Goal: Task Accomplishment & Management: Use online tool/utility

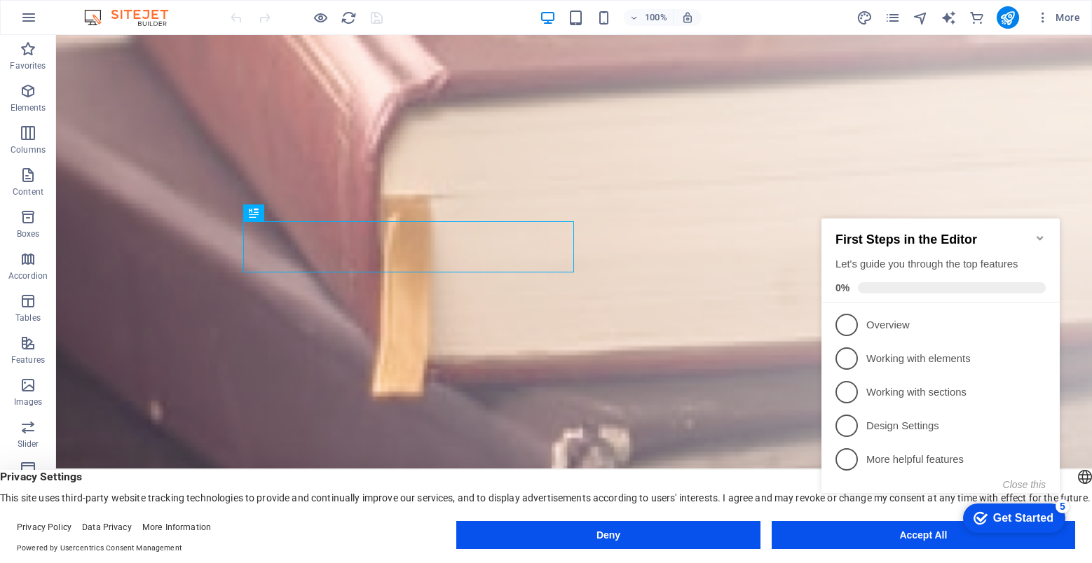
click at [1036, 238] on h2 "First Steps in the Editor" at bounding box center [940, 240] width 210 height 15
click at [1042, 233] on icon "Minimize checklist" at bounding box center [1039, 238] width 11 height 11
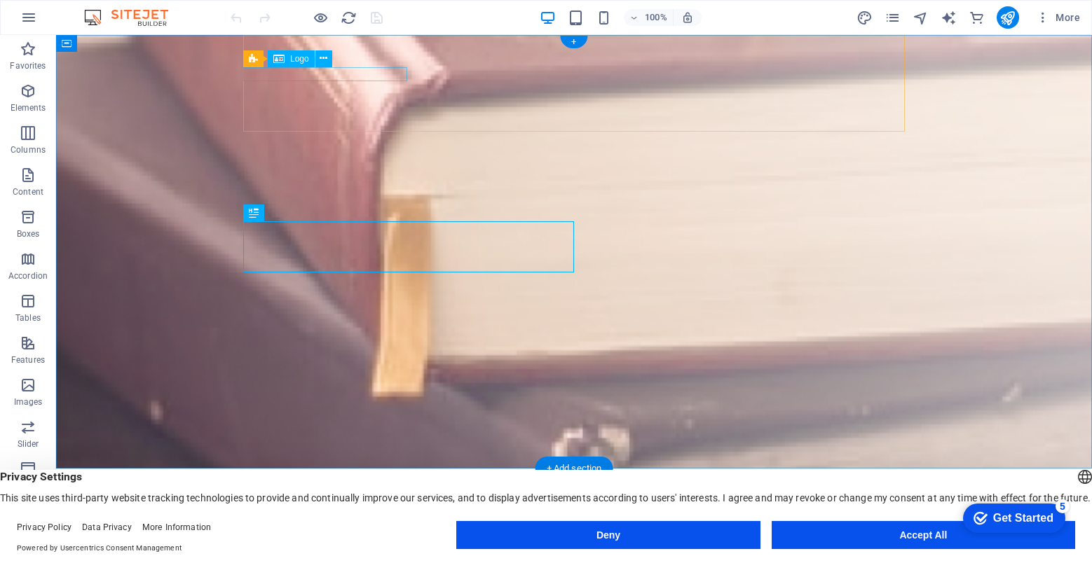
click at [373, 491] on div "Fundación Espíritu Región" at bounding box center [573, 498] width 661 height 14
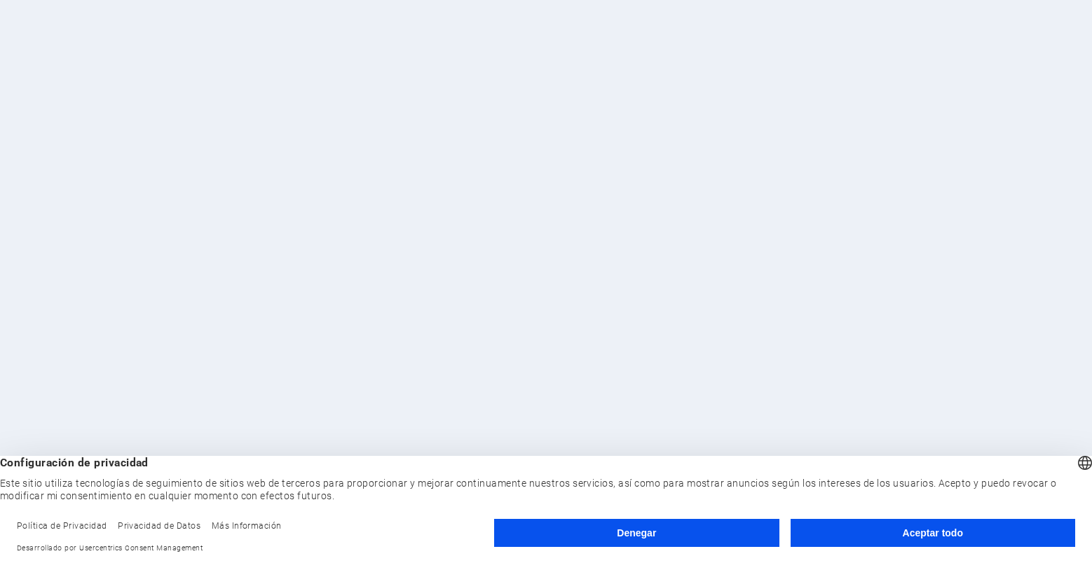
click at [862, 526] on button "Aceptar todo" at bounding box center [932, 533] width 284 height 28
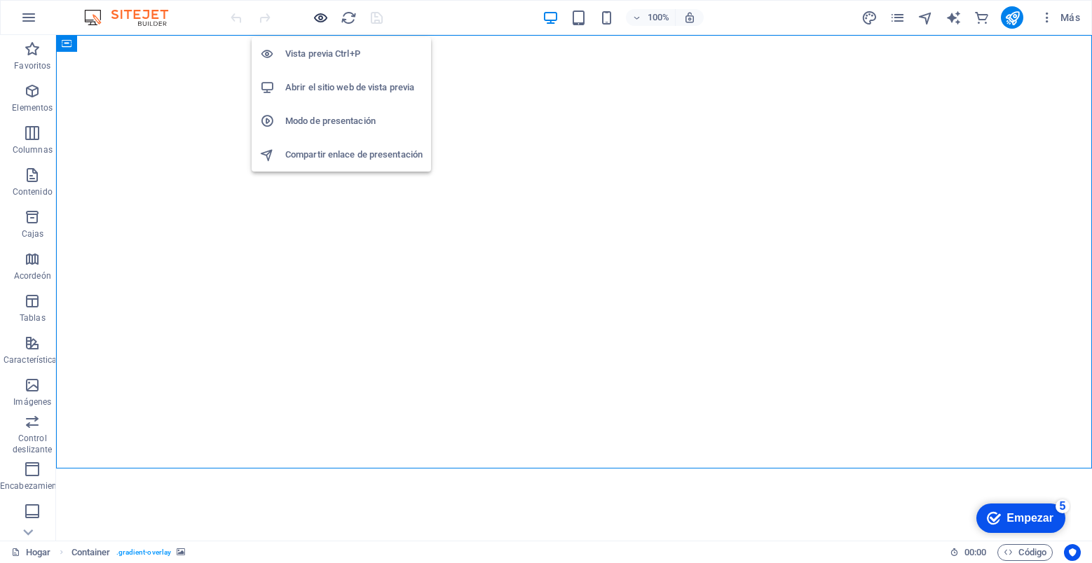
click at [322, 16] on icon "button" at bounding box center [321, 18] width 16 height 16
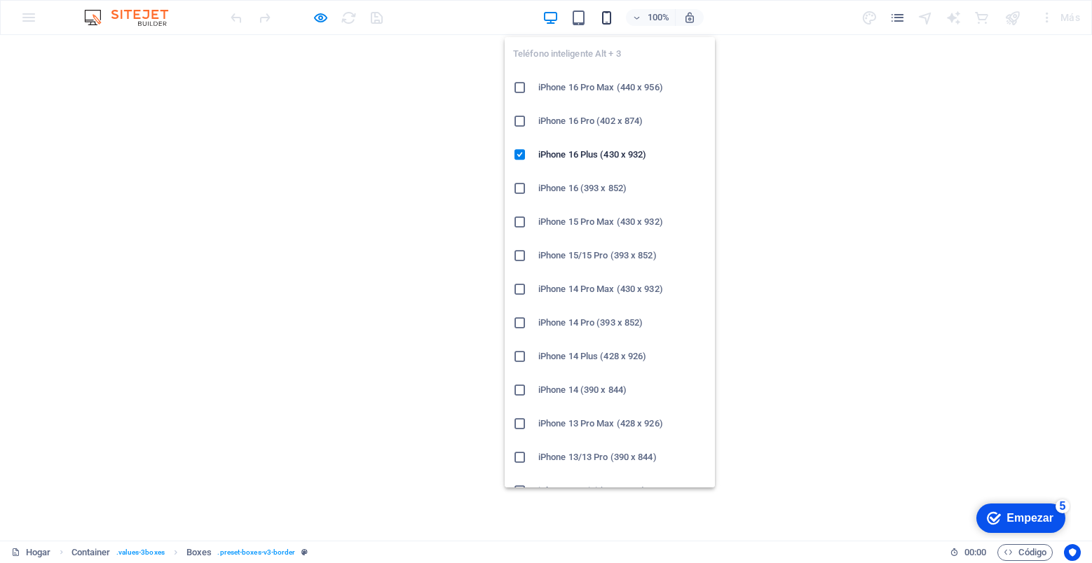
click at [606, 13] on icon "button" at bounding box center [606, 18] width 16 height 16
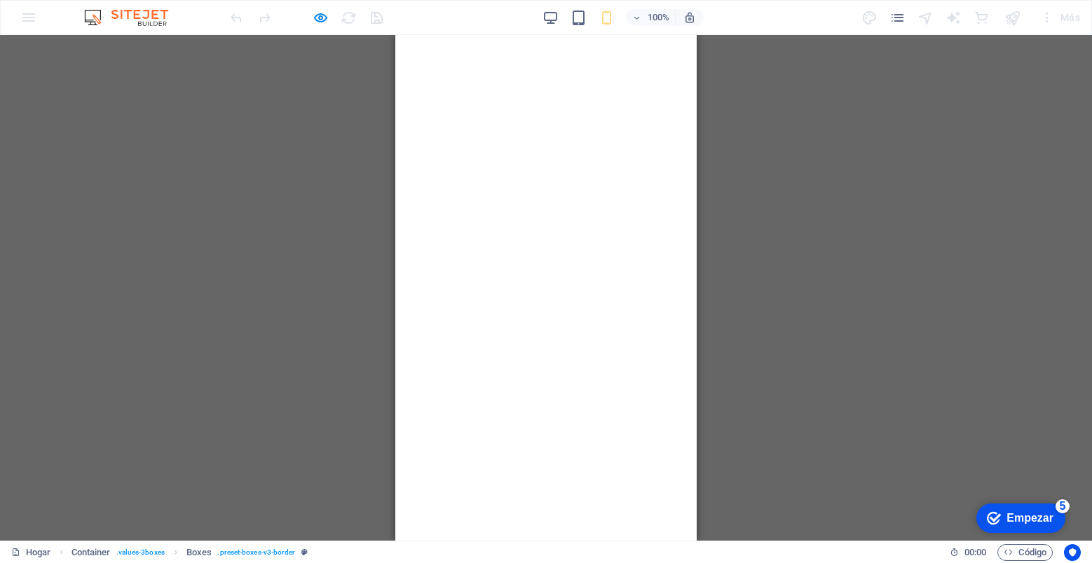
click at [874, 141] on div "Arrastre aquí para reemplazar el contenido existente. Presione "Ctrl" para crea…" at bounding box center [546, 288] width 1092 height 506
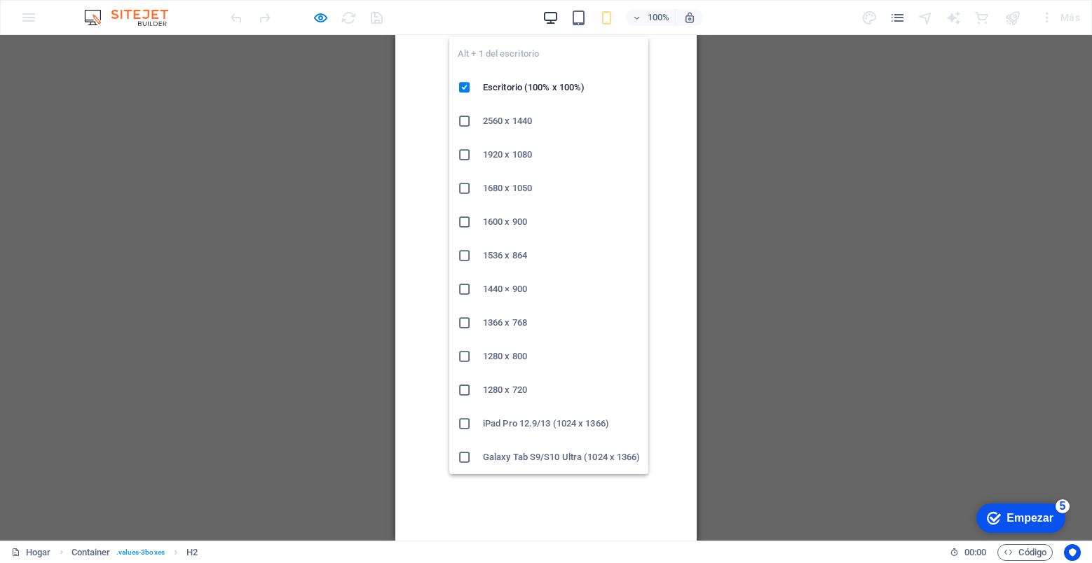
click at [558, 13] on icon "button" at bounding box center [550, 18] width 16 height 16
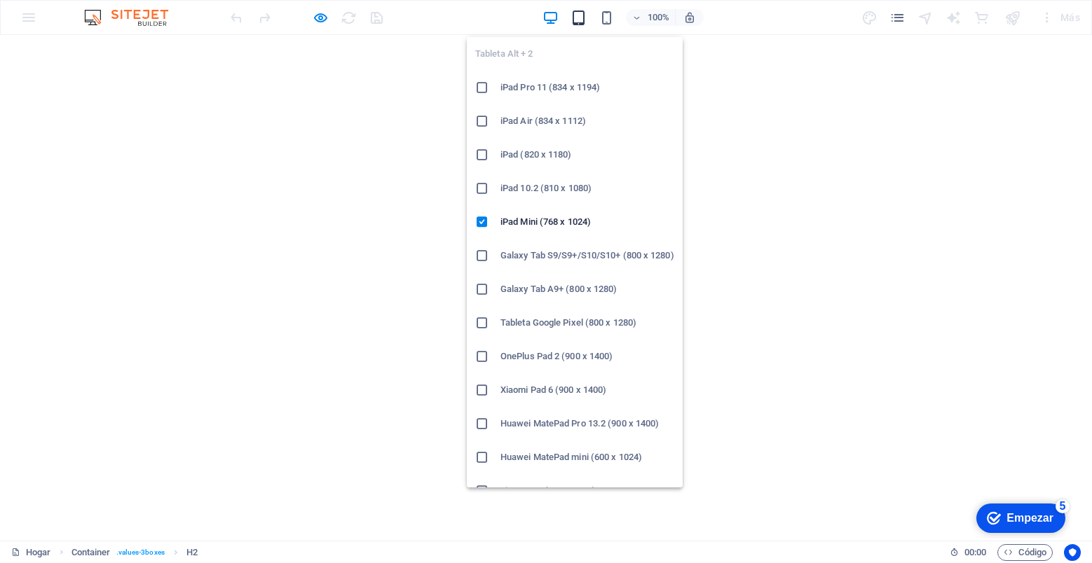
click at [581, 18] on icon "button" at bounding box center [578, 18] width 16 height 16
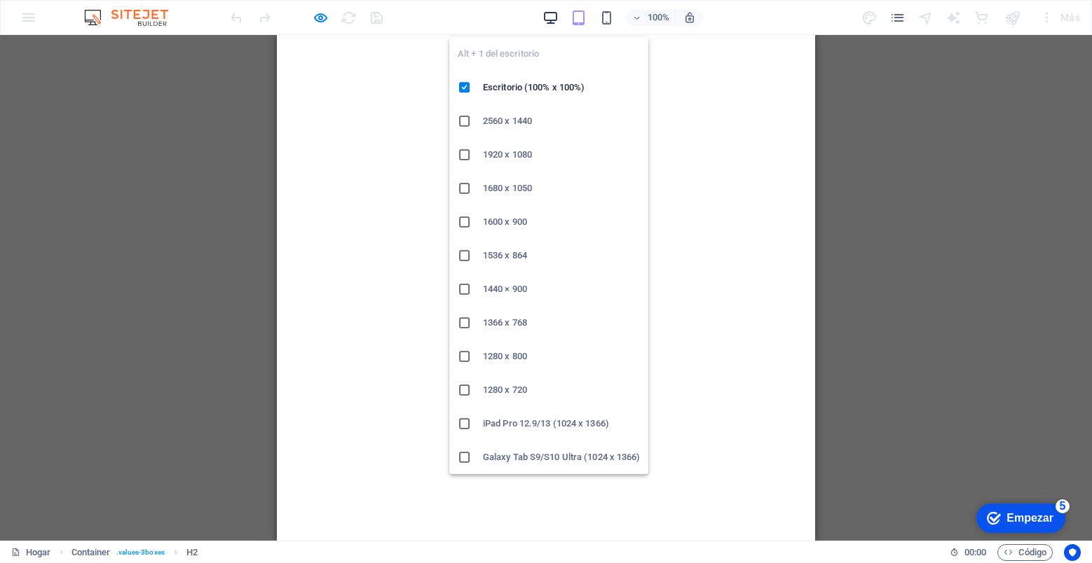
click at [550, 18] on icon "button" at bounding box center [550, 18] width 16 height 16
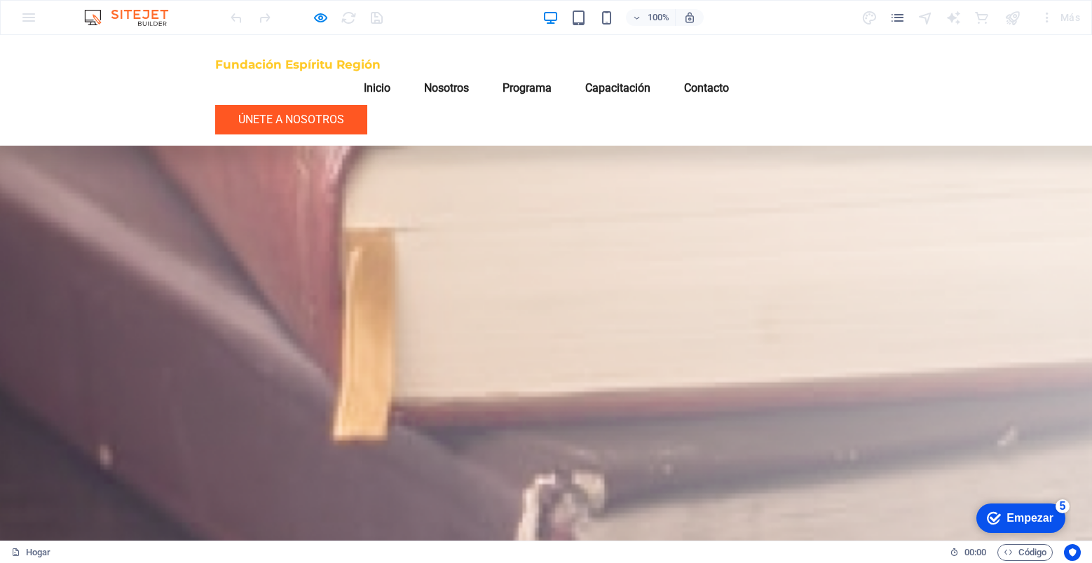
scroll to position [842, 0]
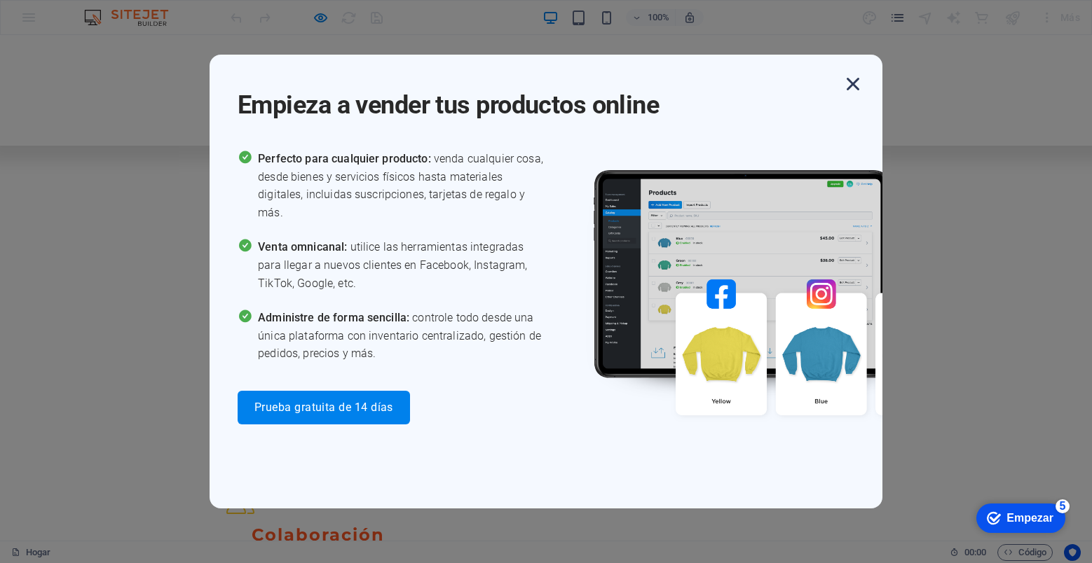
click at [853, 85] on icon "button" at bounding box center [852, 83] width 25 height 25
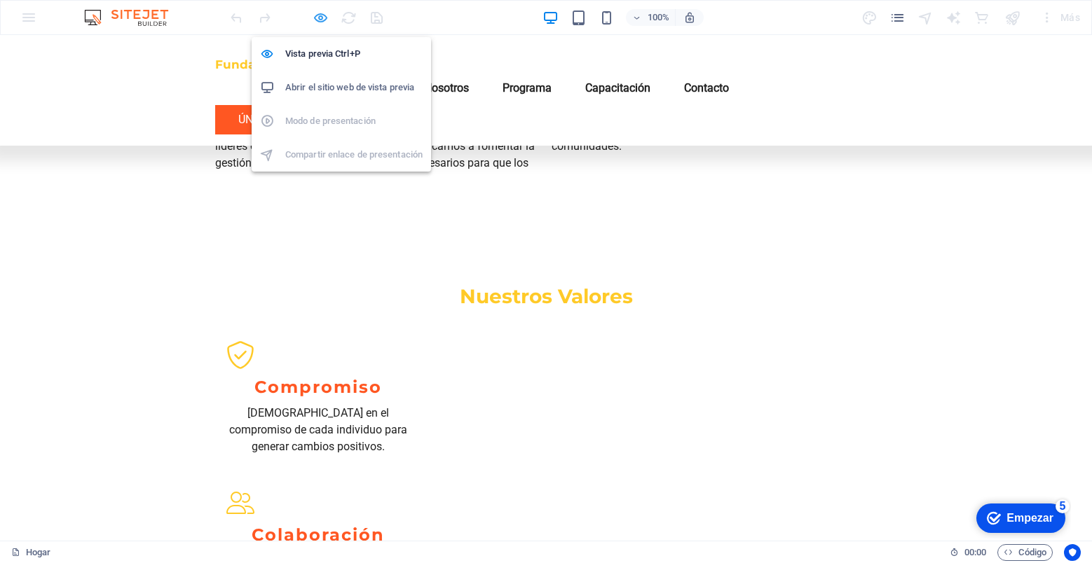
click at [323, 18] on icon "button" at bounding box center [321, 18] width 16 height 16
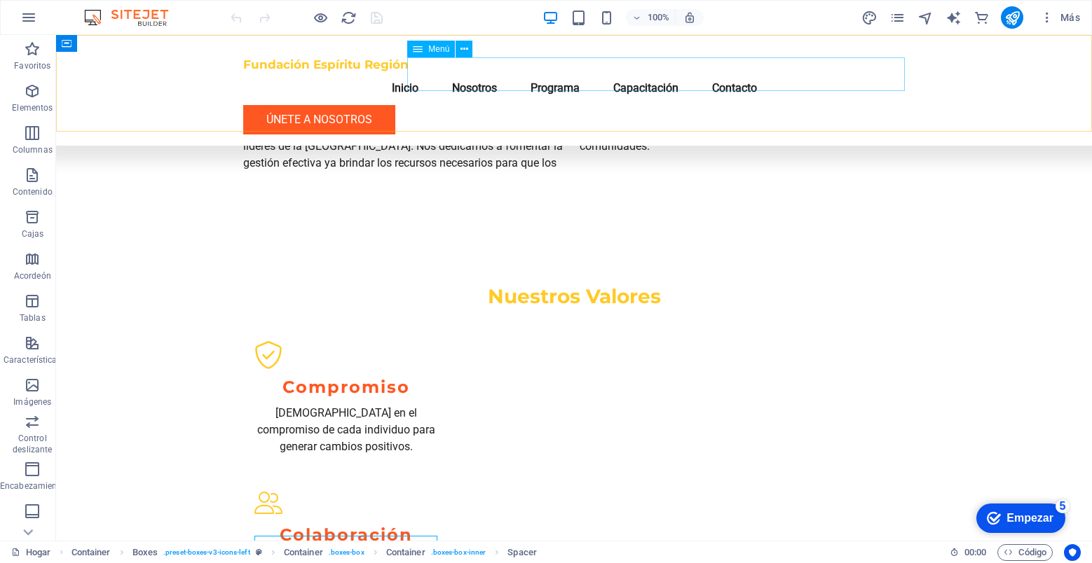
click at [495, 81] on nav "Inicio Nosotros Programa Capacitación Contacto" at bounding box center [573, 88] width 661 height 34
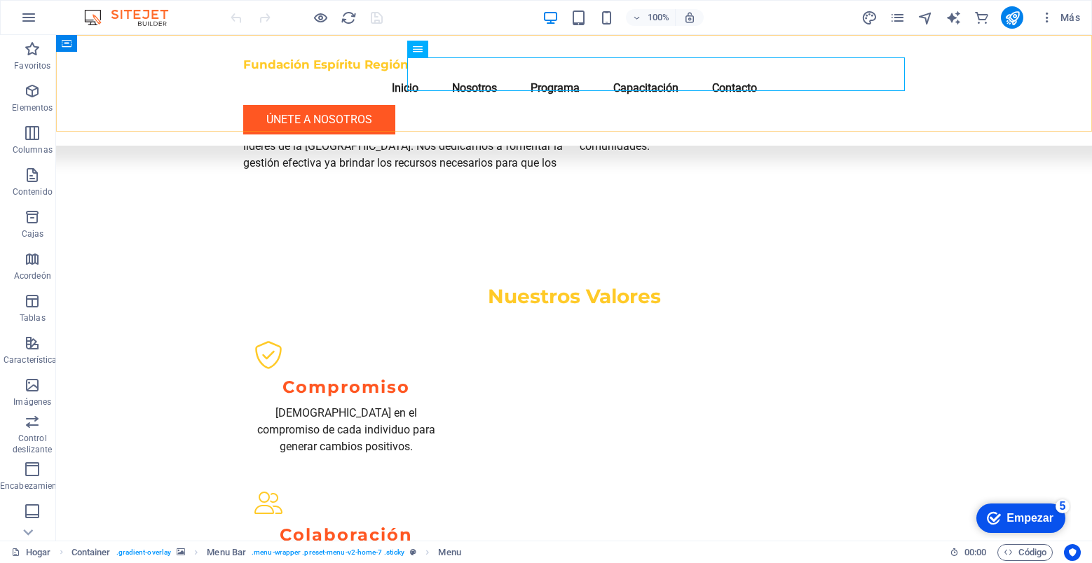
click at [588, 120] on div "Fundación Espíritu Región Menú Inicio Nosotros Programa Capacitación Contacto Ú…" at bounding box center [574, 90] width 1036 height 111
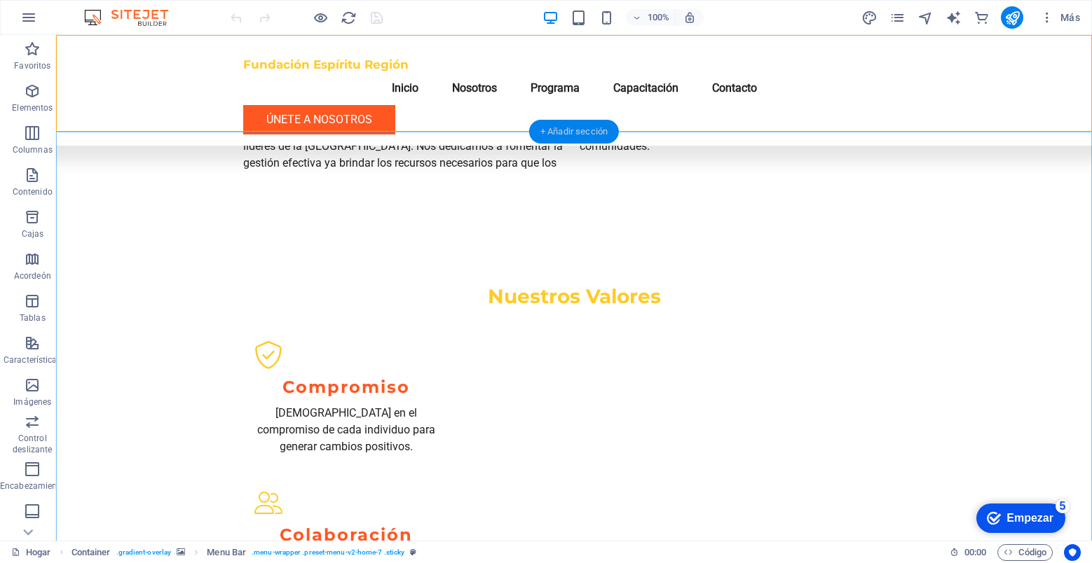
click at [576, 137] on div "+ Añadir sección" at bounding box center [574, 132] width 90 height 24
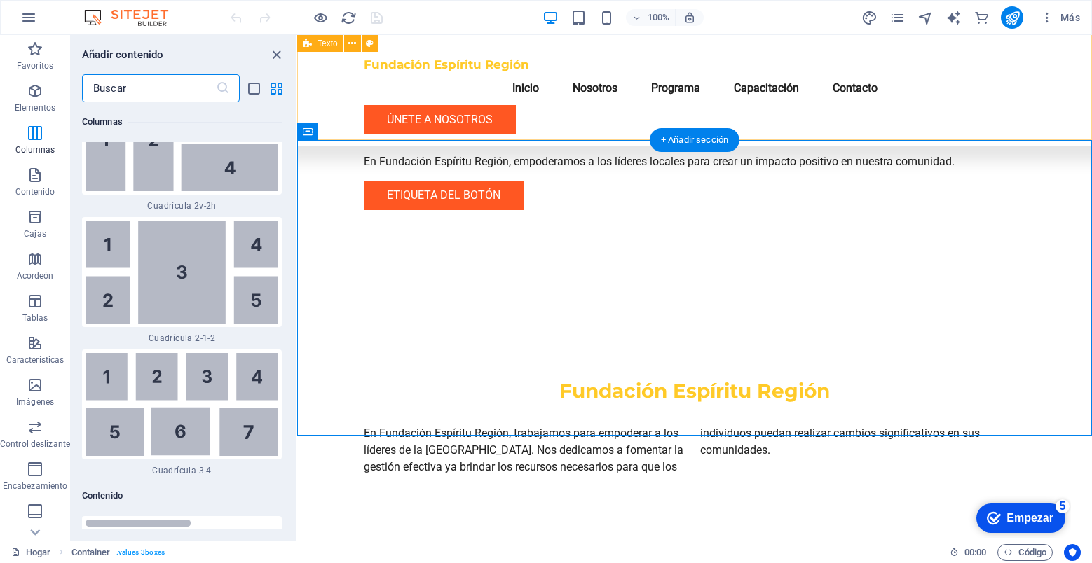
scroll to position [4398, 0]
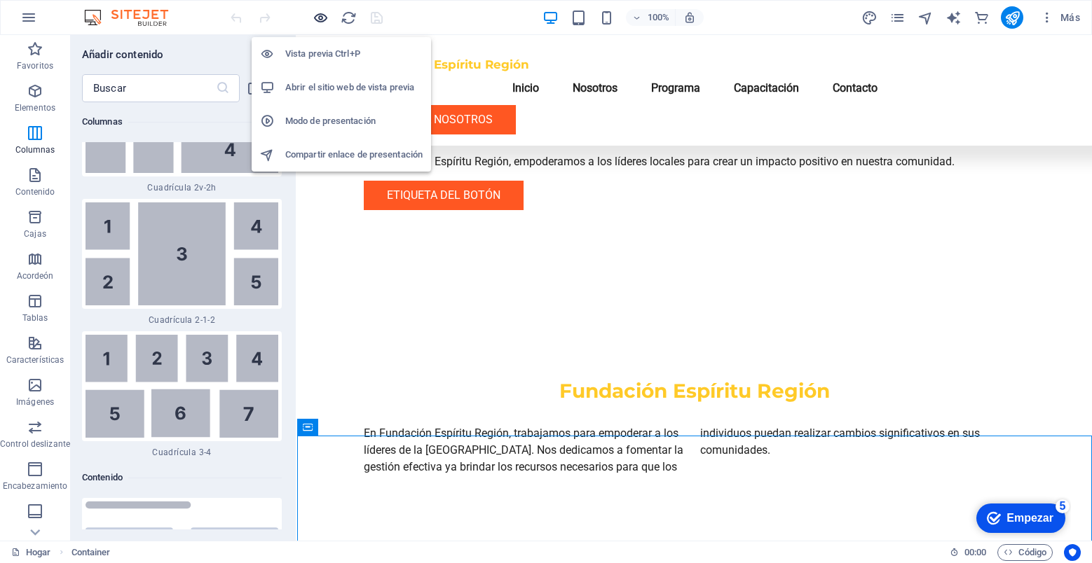
click at [322, 18] on icon "button" at bounding box center [321, 18] width 16 height 16
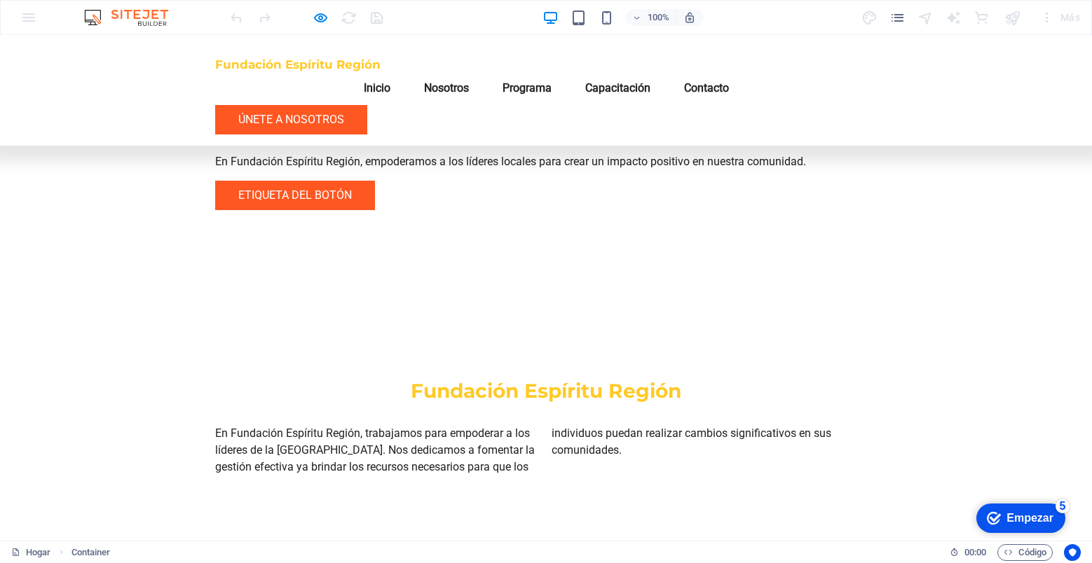
click at [390, 81] on font "Inicio" at bounding box center [377, 87] width 27 height 13
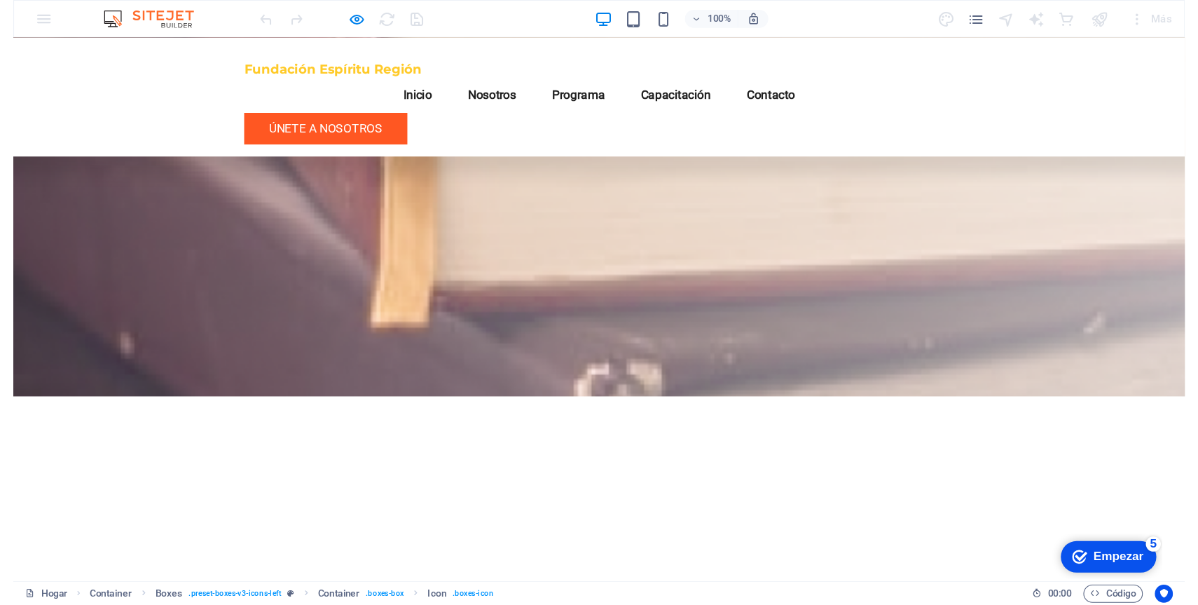
scroll to position [0, 0]
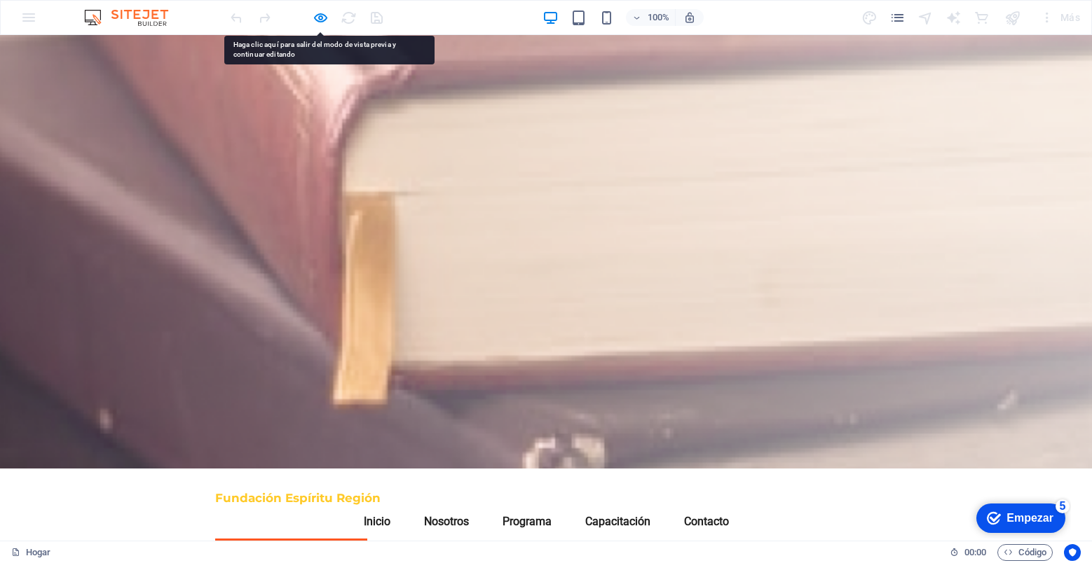
click at [148, 142] on div at bounding box center [546, 252] width 1092 height 434
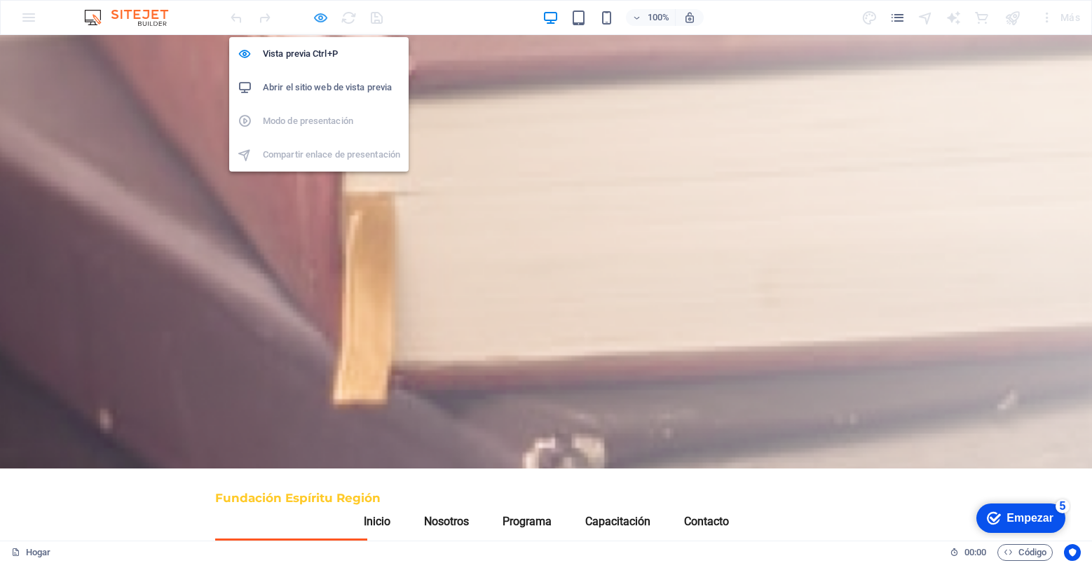
click at [322, 13] on icon "button" at bounding box center [321, 18] width 16 height 16
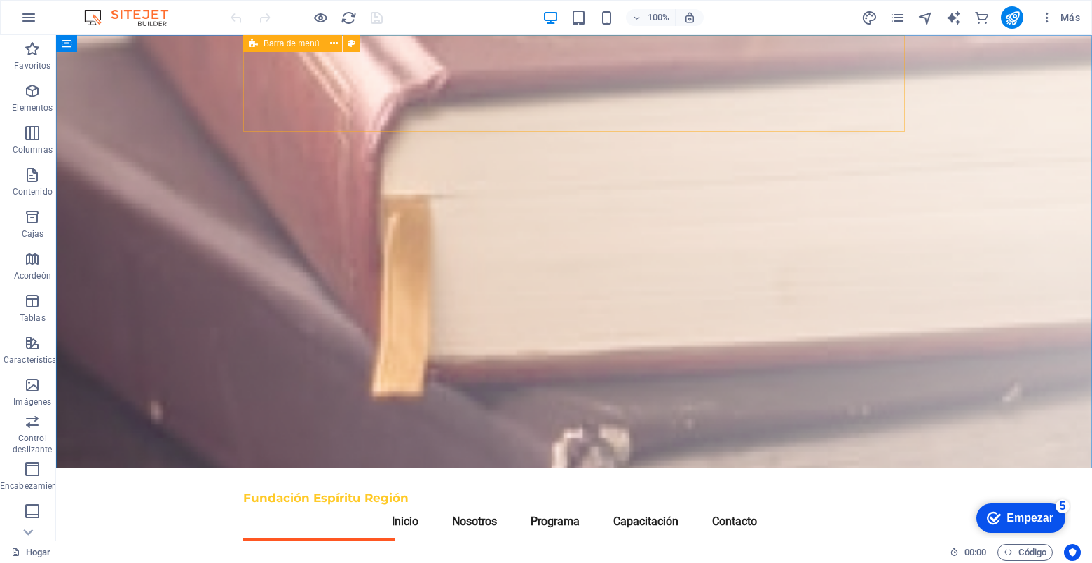
click at [270, 48] on font "Barra de menú" at bounding box center [290, 44] width 55 height 10
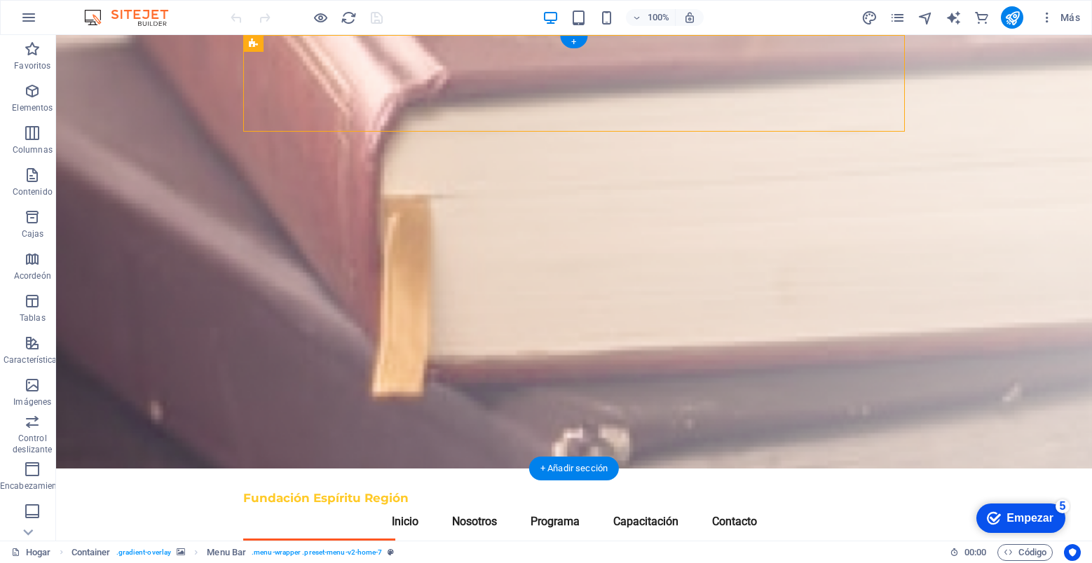
drag, startPoint x: 71, startPoint y: 40, endPoint x: 128, endPoint y: 75, distance: 66.7
click at [71, 40] on figure at bounding box center [574, 252] width 1036 height 434
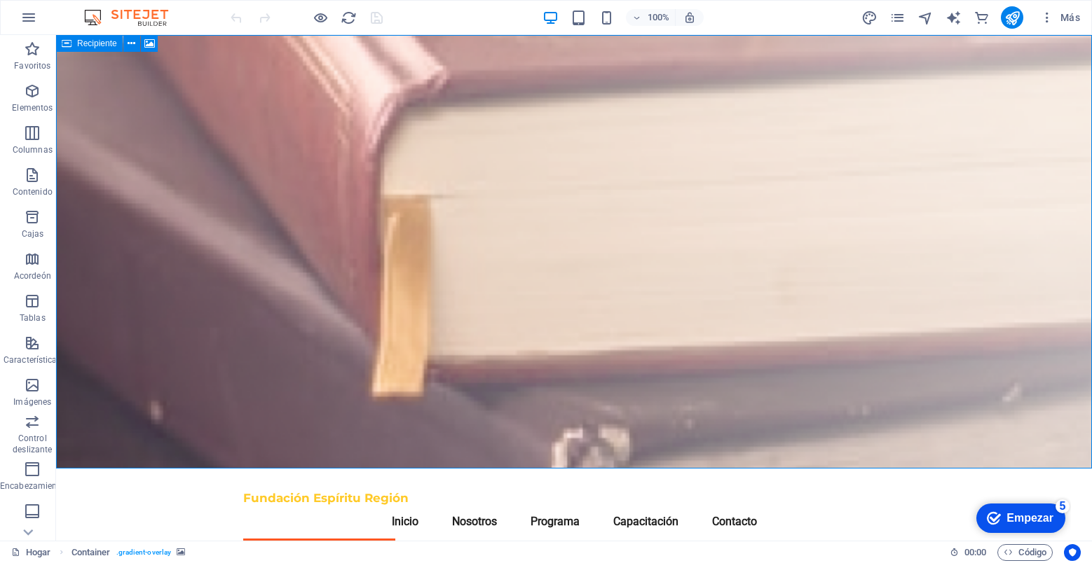
click at [71, 40] on div "Recipiente" at bounding box center [89, 43] width 67 height 17
click at [64, 44] on icon at bounding box center [67, 43] width 10 height 17
select select "header"
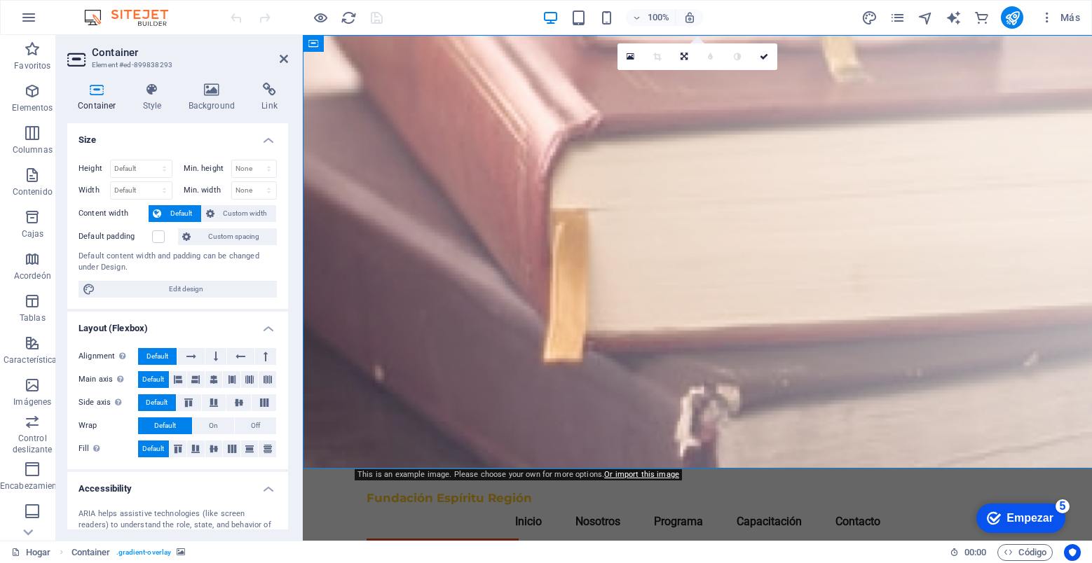
click at [64, 44] on aside "Container Element #ed-899838293 Container Style Background Link Size Height Def…" at bounding box center [179, 288] width 247 height 506
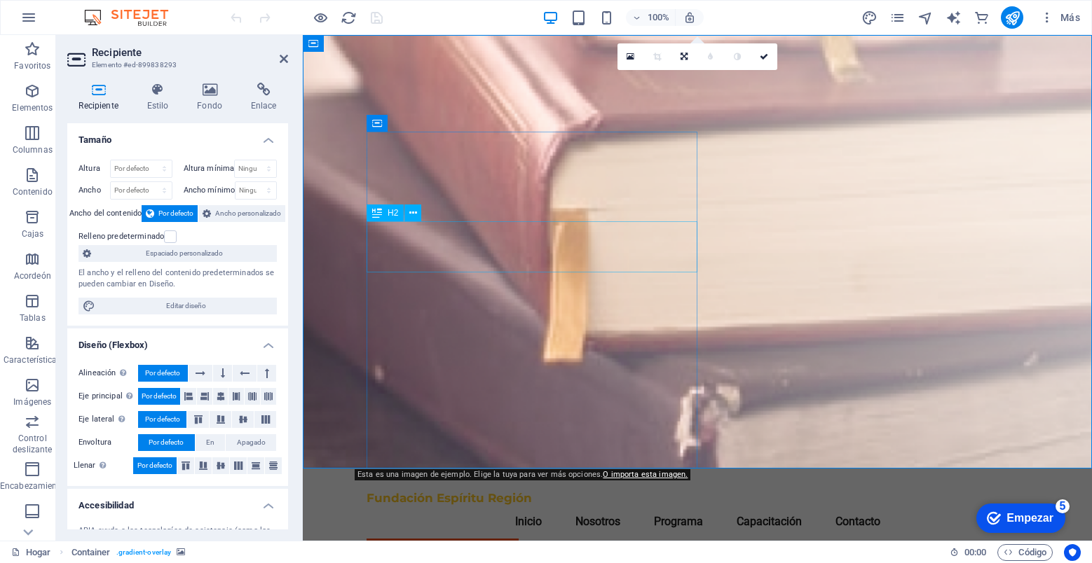
click at [338, 245] on figure at bounding box center [697, 252] width 789 height 434
